Goal: Task Accomplishment & Management: Manage account settings

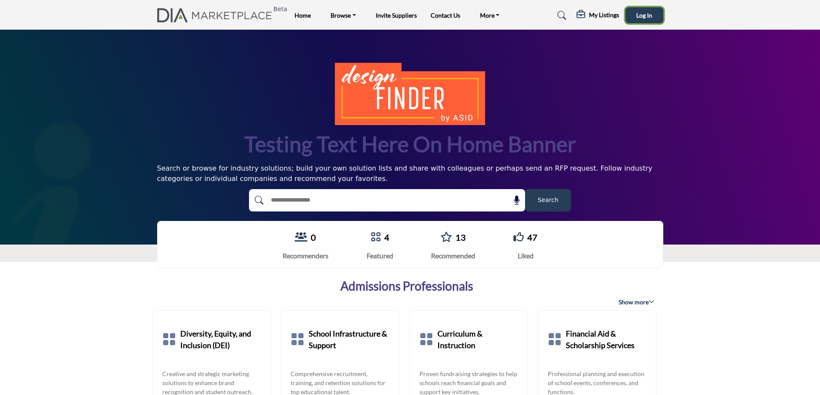
click at [657, 14] on button "Log In" at bounding box center [645, 15] width 38 height 16
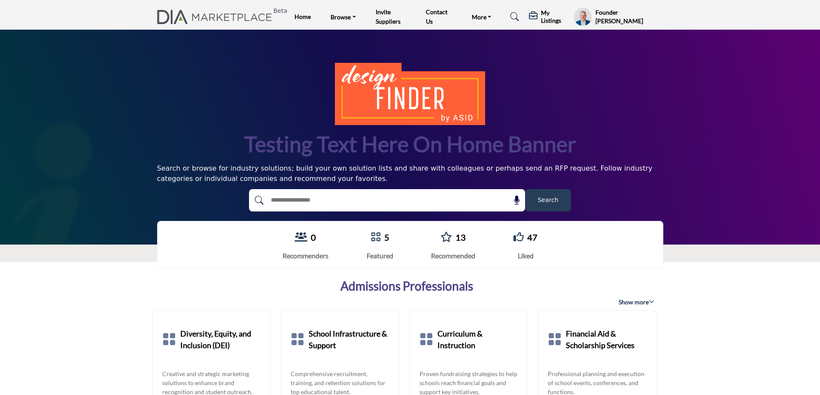
click at [548, 16] on h5 "My Listings" at bounding box center [555, 16] width 28 height 15
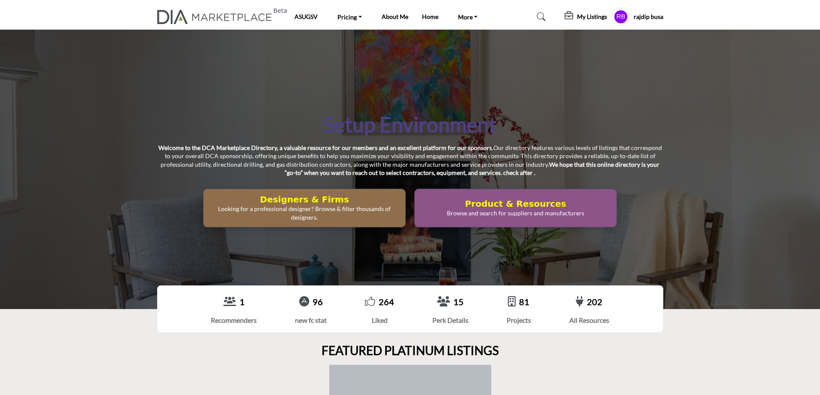
click at [621, 18] on profile-featured-5b1cbef3-cb77-4ba5-92de-570dc196ff6b "Show hide supplier dropdown" at bounding box center [621, 16] width 19 height 19
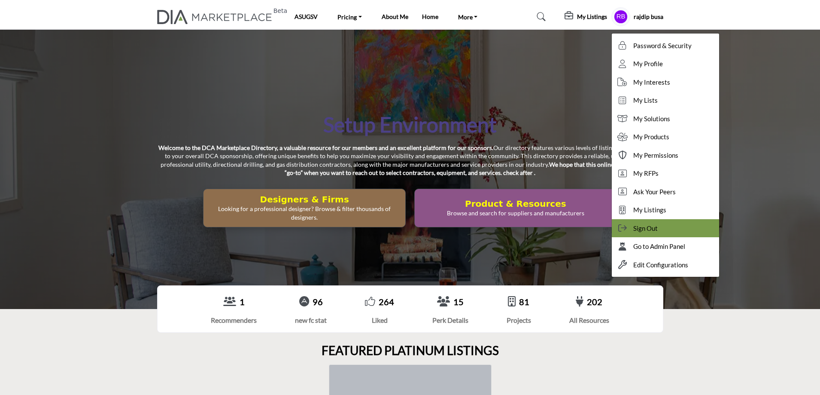
click at [657, 231] on div "Sign Out" at bounding box center [665, 228] width 107 height 18
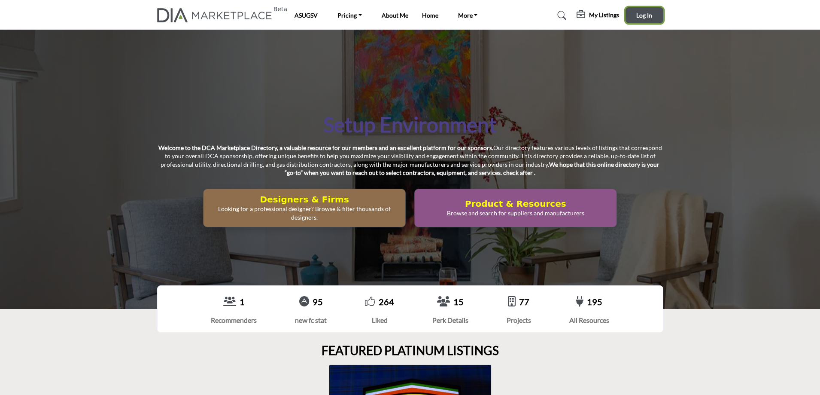
click at [645, 16] on span "Log In" at bounding box center [644, 15] width 16 height 7
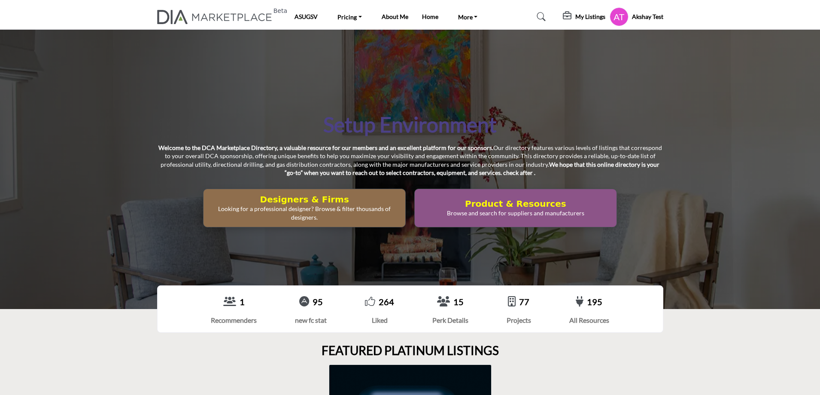
click at [584, 15] on h5 "My Listings" at bounding box center [590, 17] width 30 height 8
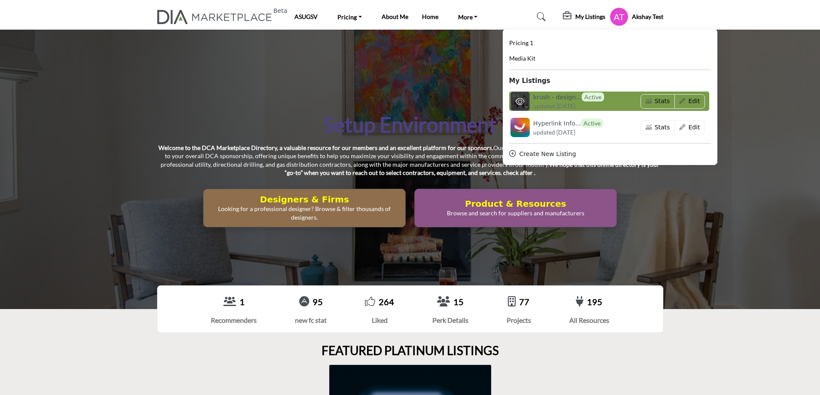
click at [547, 99] on h6 "krush - design... Active" at bounding box center [568, 96] width 71 height 9
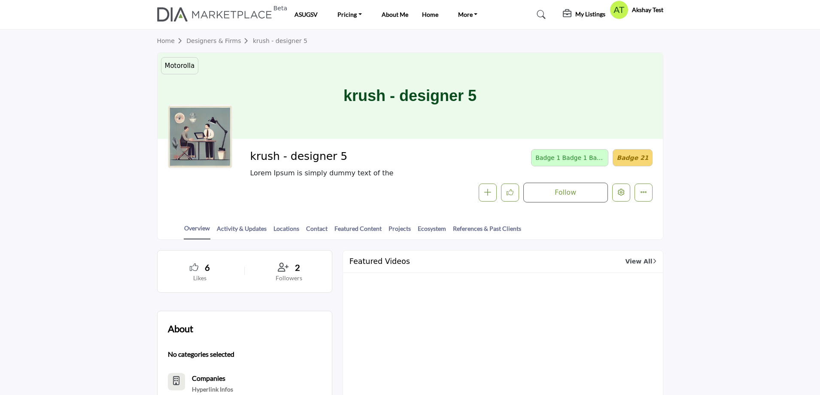
click at [620, 193] on icon "Edit company" at bounding box center [621, 192] width 7 height 7
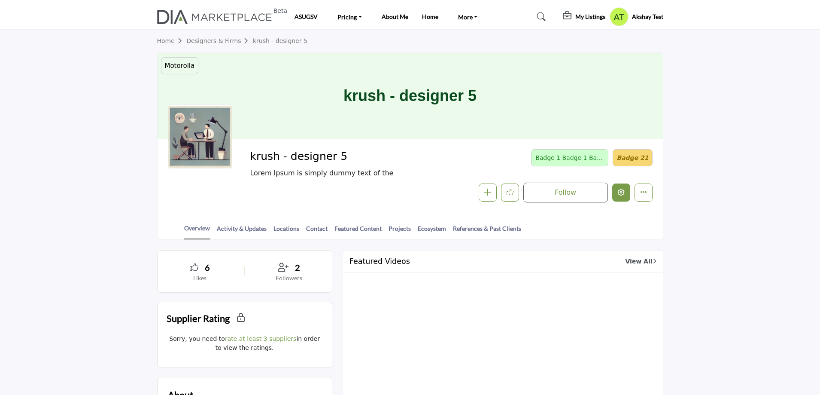
click at [624, 193] on icon "Edit company" at bounding box center [621, 192] width 7 height 7
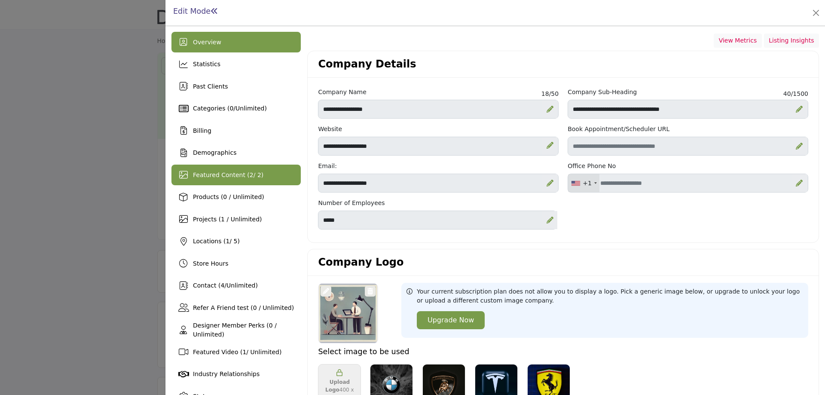
click at [231, 174] on span "Featured Content ( 2 / 2)" at bounding box center [228, 174] width 70 height 7
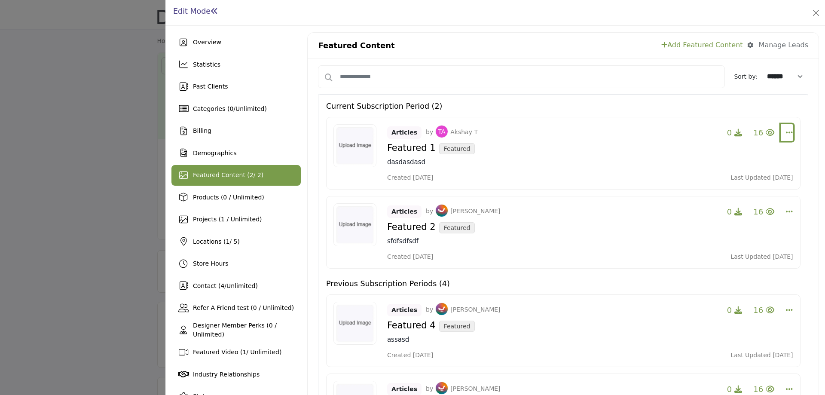
click at [785, 130] on icon "Select Dropdown Options" at bounding box center [788, 132] width 7 height 8
click at [217, 172] on span "Featured Content ( 2 / 2)" at bounding box center [228, 174] width 70 height 7
click at [780, 129] on button "Select Dropdown Options" at bounding box center [786, 132] width 12 height 17
click at [785, 213] on icon "Select Dropdown Options" at bounding box center [788, 211] width 7 height 8
click at [640, 241] on p "sfdfsdfsdf" at bounding box center [590, 241] width 406 height 10
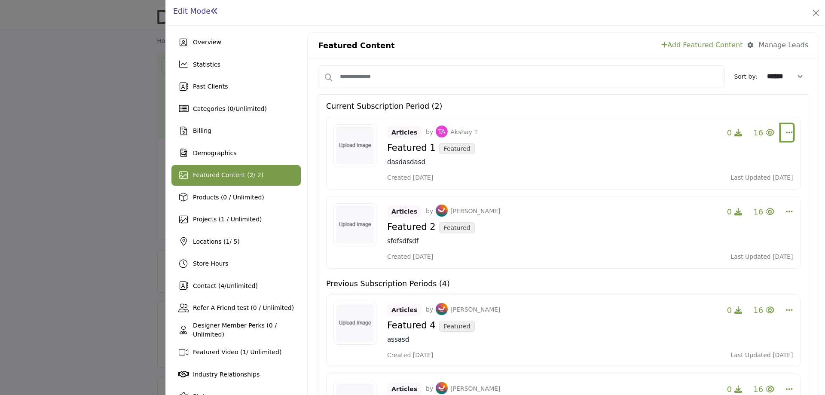
click at [788, 134] on button "Select Dropdown Options" at bounding box center [786, 132] width 12 height 17
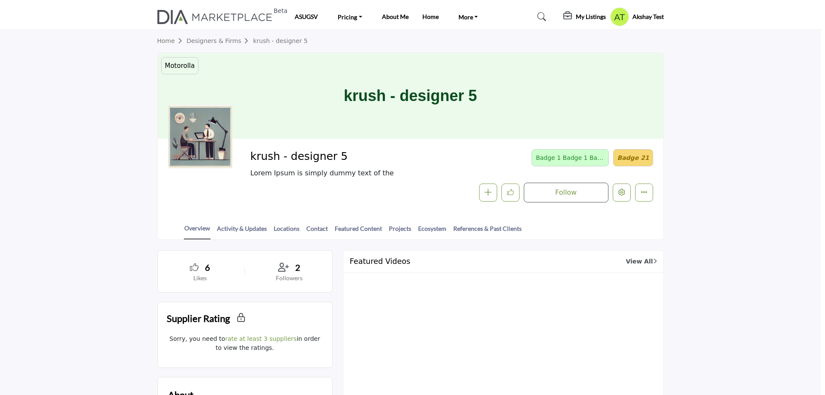
click at [96, 182] on div at bounding box center [412, 197] width 825 height 395
click at [623, 189] on icon "Edit company" at bounding box center [621, 192] width 7 height 7
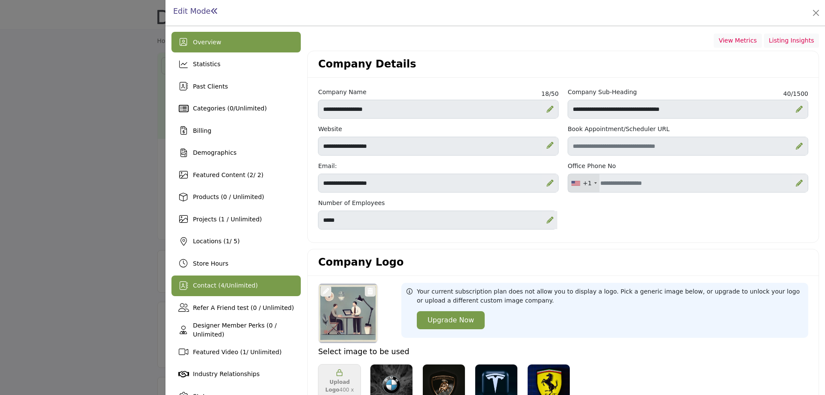
click at [220, 284] on span "4" at bounding box center [222, 285] width 4 height 7
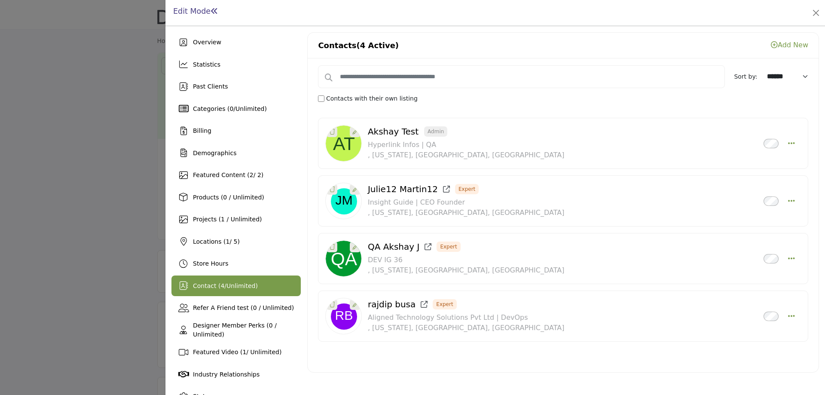
click at [98, 159] on div at bounding box center [412, 197] width 825 height 395
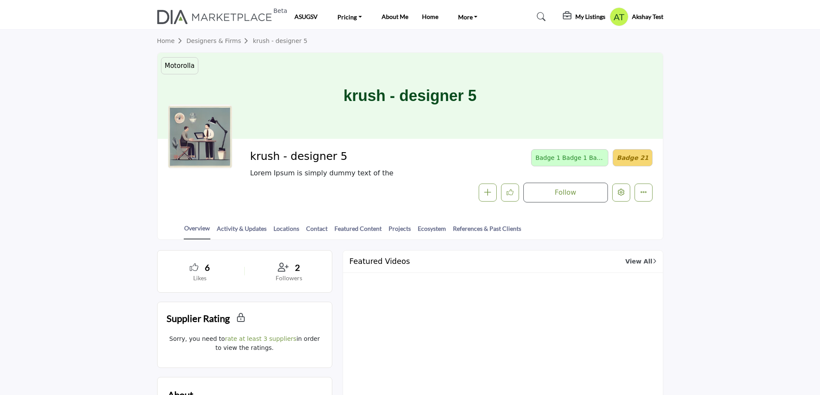
drag, startPoint x: 358, startPoint y: 157, endPoint x: 249, endPoint y: 163, distance: 108.8
click at [249, 163] on div "krush - designer 5 Lorem Ipsum is simply dummy text of the Badge 1 Badge 1 Badg…" at bounding box center [410, 175] width 485 height 53
copy span "krush - designer 5"
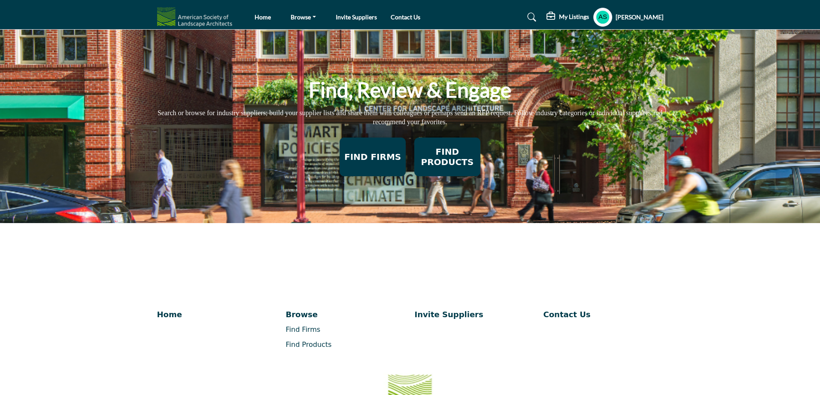
click at [657, 193] on div "Find, Review & Engage Search or browse for industry suppliers; build your suppl…" at bounding box center [410, 126] width 820 height 193
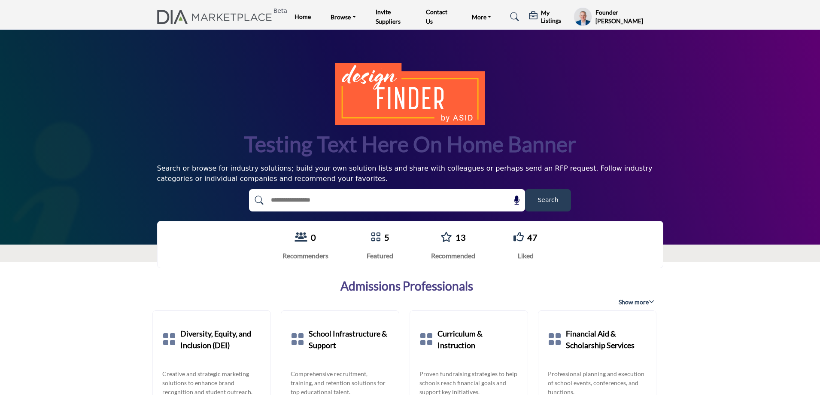
click at [544, 15] on h5 "My Listings" at bounding box center [555, 16] width 28 height 15
